Goal: Task Accomplishment & Management: Use online tool/utility

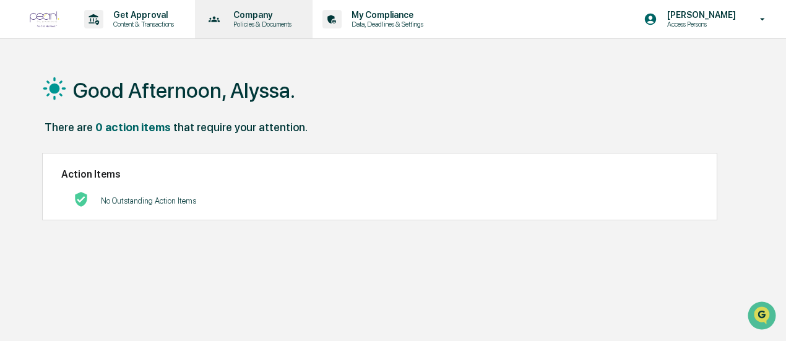
click at [232, 29] on div "Company Policies & Documents" at bounding box center [253, 19] width 106 height 38
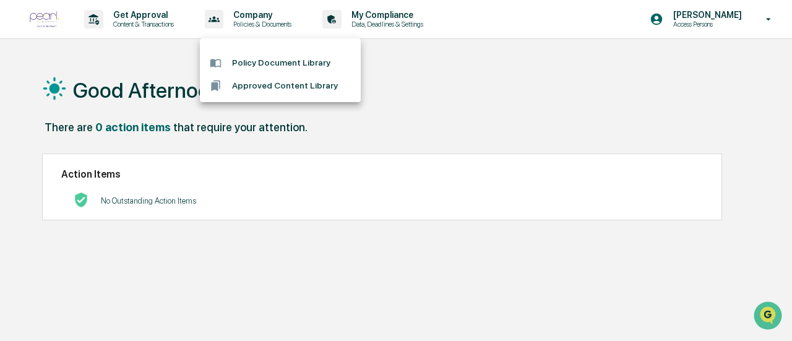
click at [151, 19] on div at bounding box center [396, 170] width 792 height 341
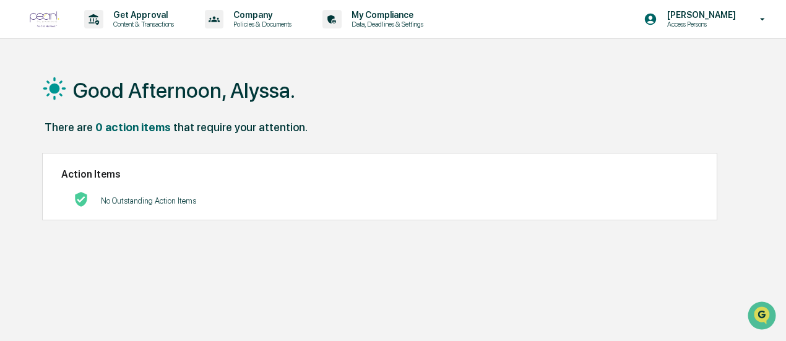
click at [43, 18] on img at bounding box center [45, 19] width 30 height 17
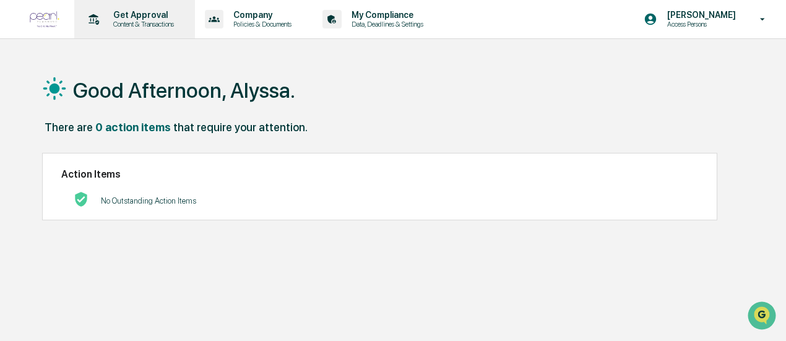
click at [116, 22] on p "Content & Transactions" at bounding box center [141, 24] width 77 height 9
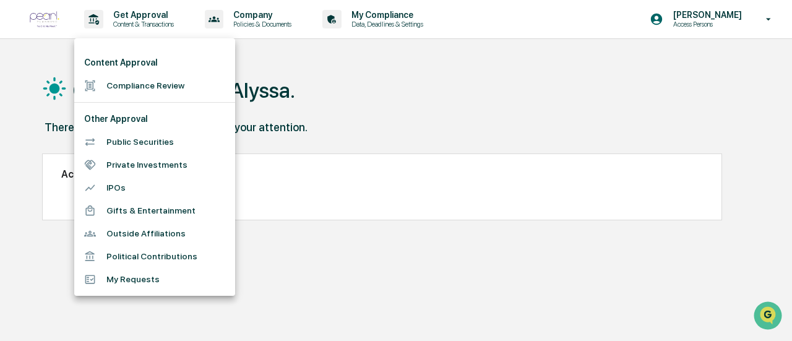
click at [142, 85] on li "Compliance Review" at bounding box center [154, 85] width 161 height 23
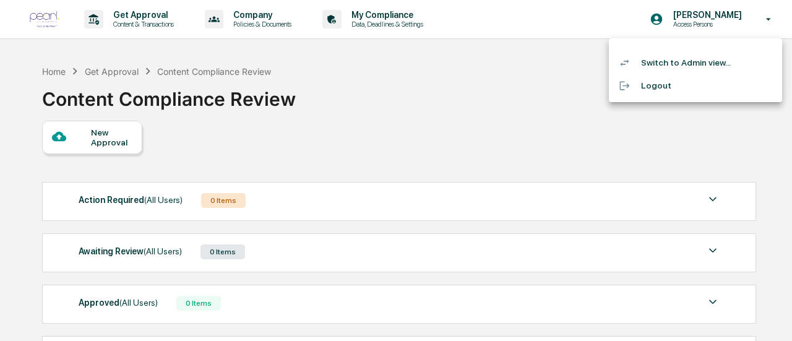
click at [702, 60] on li "Switch to Admin view..." at bounding box center [695, 62] width 173 height 23
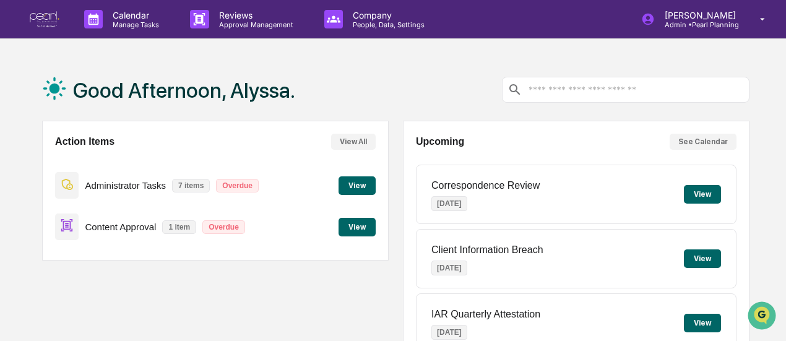
click at [366, 231] on button "View" at bounding box center [357, 227] width 37 height 19
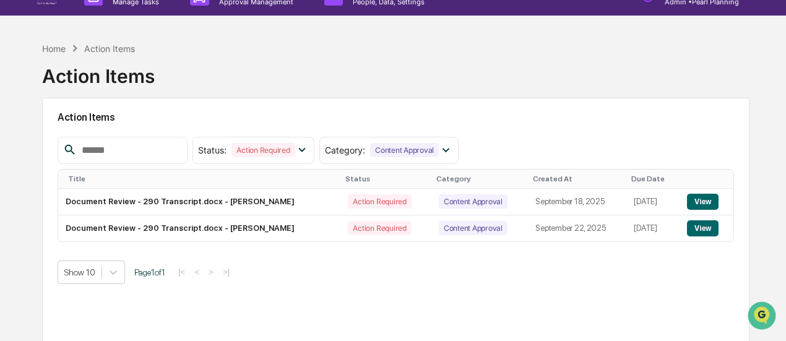
scroll to position [26, 0]
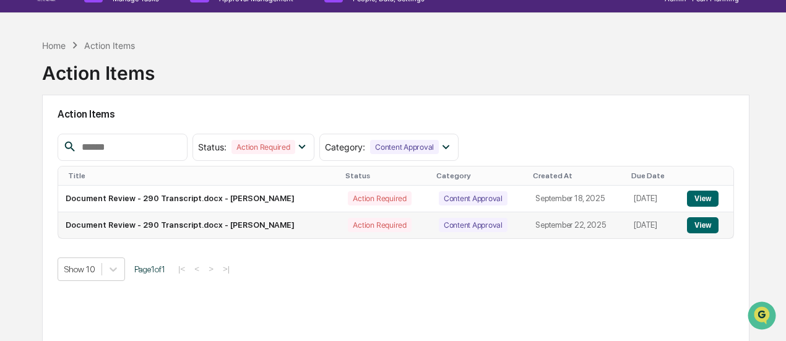
click at [702, 220] on button "View" at bounding box center [703, 225] width 32 height 16
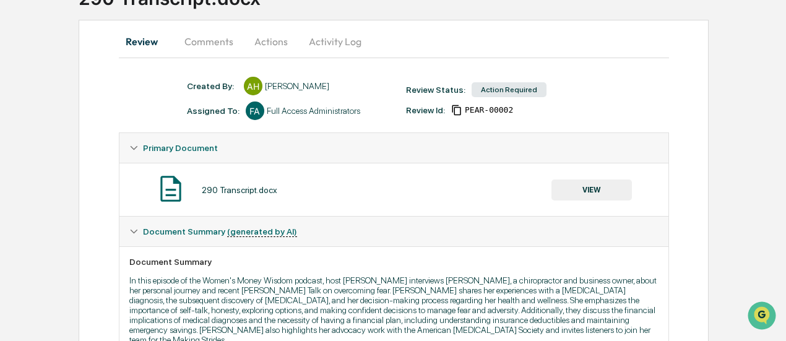
scroll to position [107, 0]
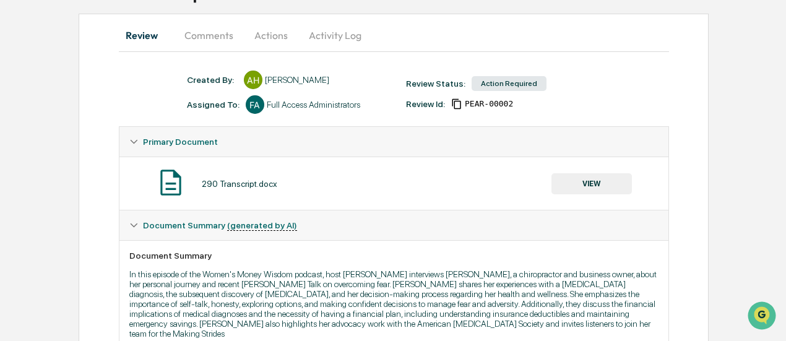
click at [210, 38] on button "Comments" at bounding box center [209, 35] width 69 height 30
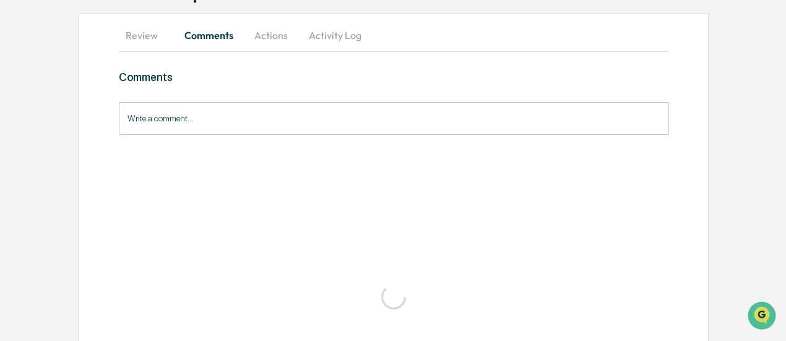
scroll to position [0, 0]
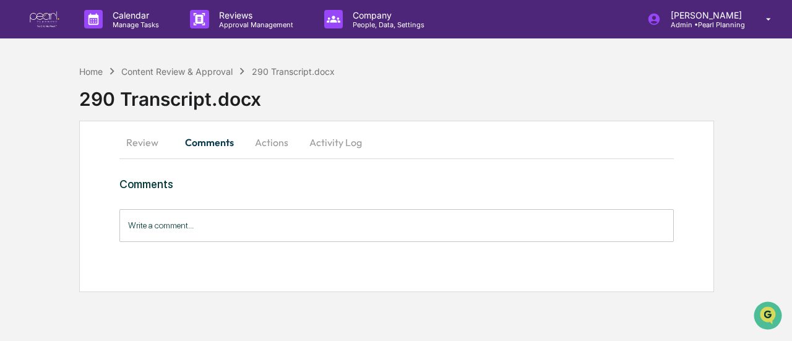
click at [277, 141] on button "Actions" at bounding box center [272, 143] width 56 height 30
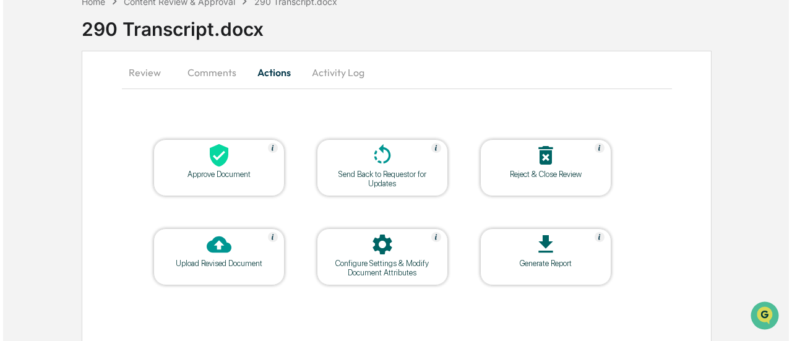
scroll to position [71, 0]
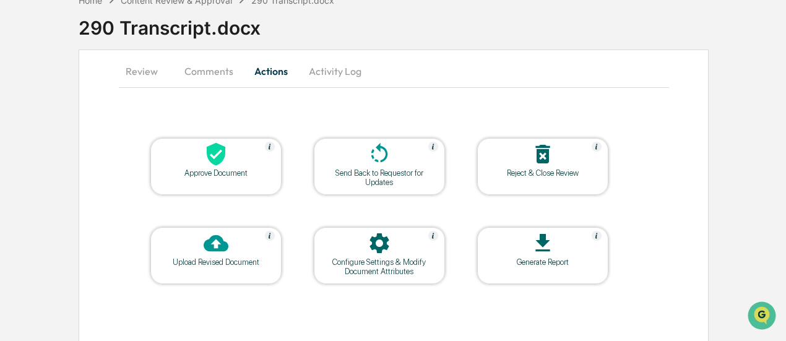
click at [232, 182] on div "Approve Document" at bounding box center [215, 166] width 131 height 57
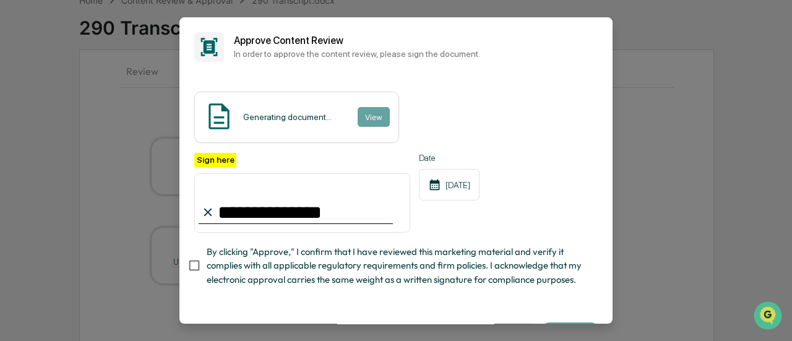
type input "**********"
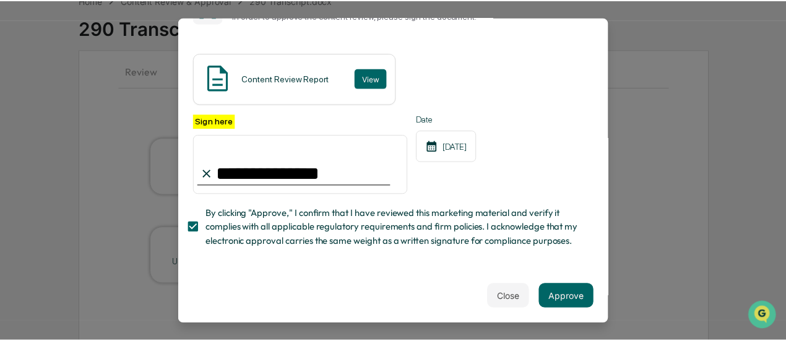
scroll to position [54, 0]
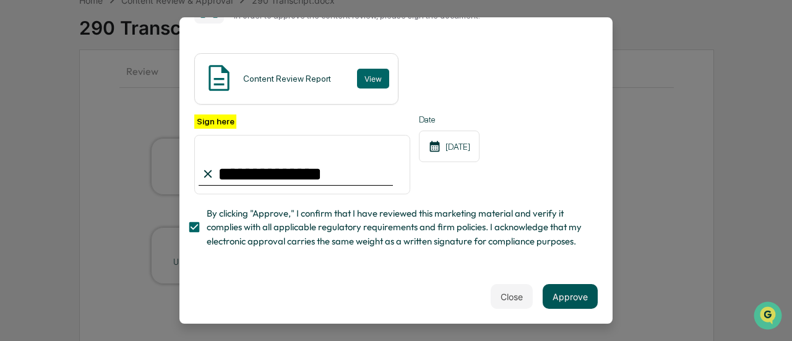
click at [567, 298] on button "Approve" at bounding box center [570, 296] width 55 height 25
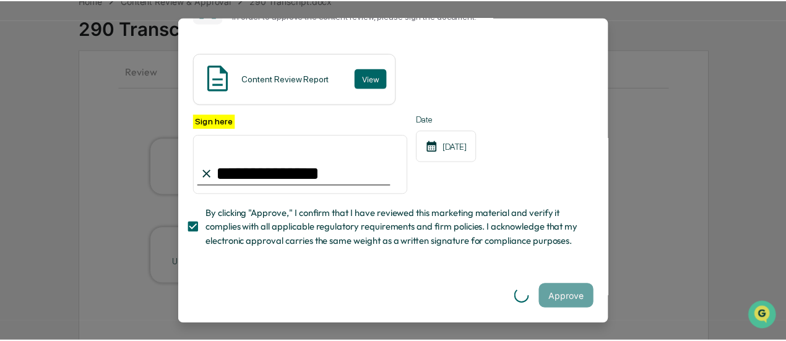
scroll to position [0, 0]
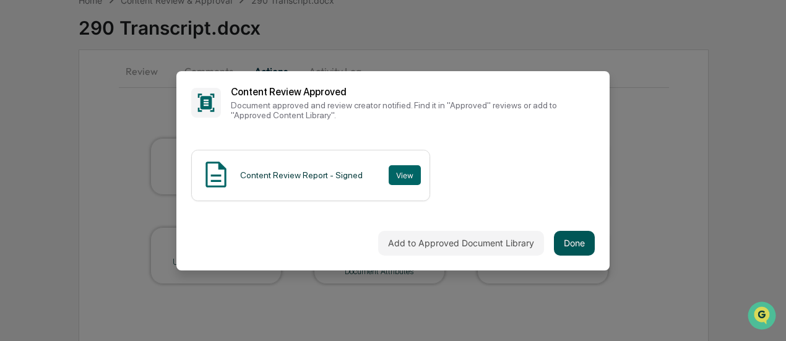
click at [571, 253] on button "Done" at bounding box center [574, 243] width 41 height 25
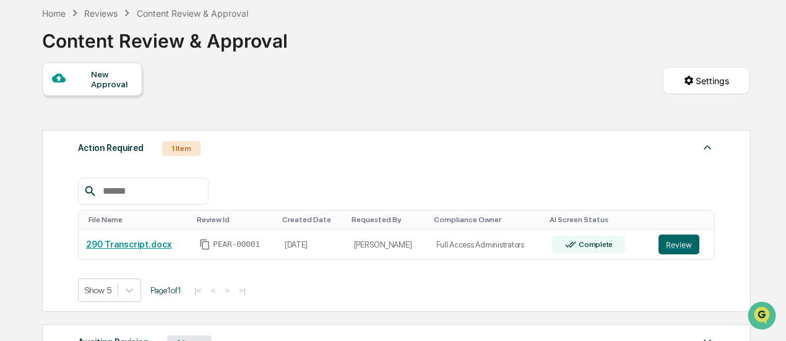
scroll to position [71, 0]
